Goal: Information Seeking & Learning: Learn about a topic

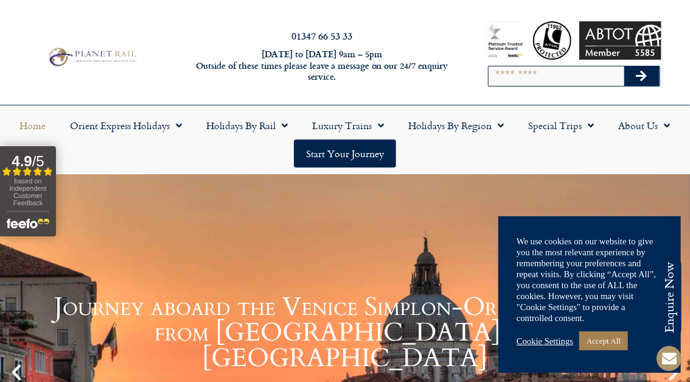
click at [540, 335] on link "Cookie Settings" at bounding box center [545, 340] width 57 height 11
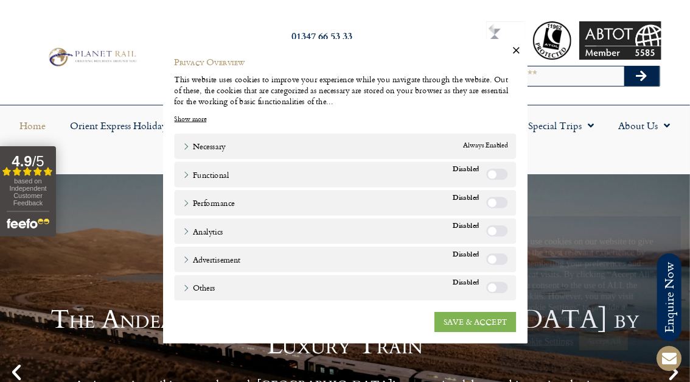
click at [473, 335] on link "SAVE & ACCEPT" at bounding box center [485, 332] width 88 height 22
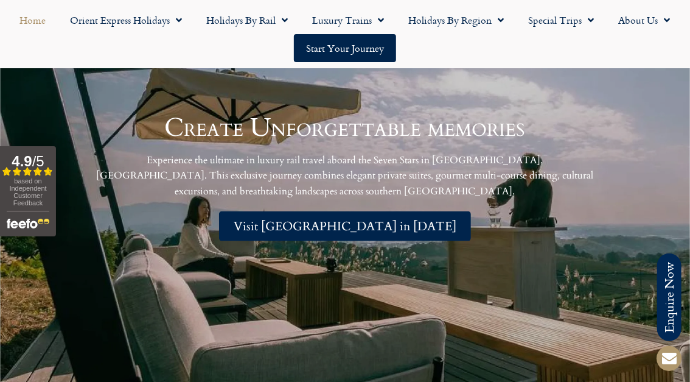
scroll to position [2426, 0]
click at [339, 221] on span "Visit [GEOGRAPHIC_DATA] in [DATE]" at bounding box center [345, 226] width 223 height 15
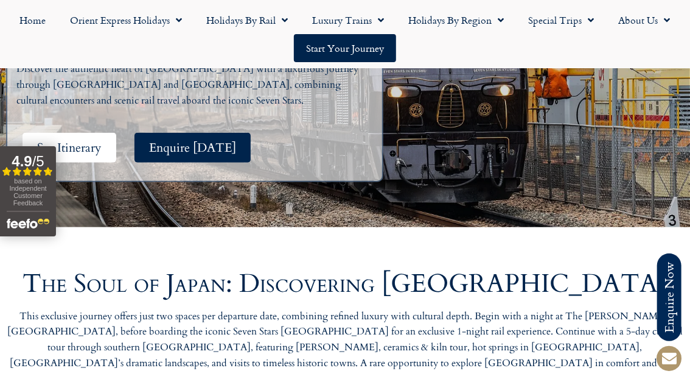
click at [65, 140] on span "See Itinerary" at bounding box center [69, 147] width 65 height 15
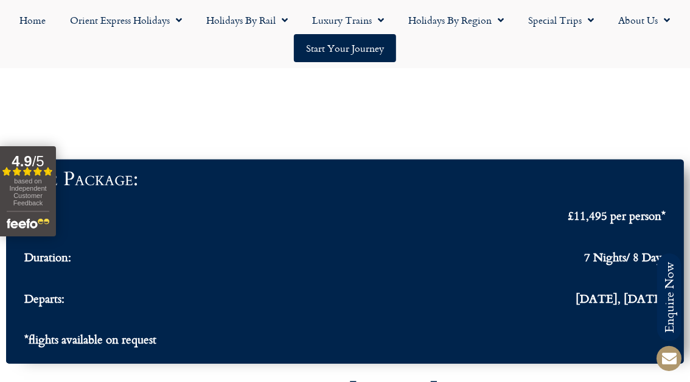
scroll to position [4048, 0]
